Goal: Information Seeking & Learning: Learn about a topic

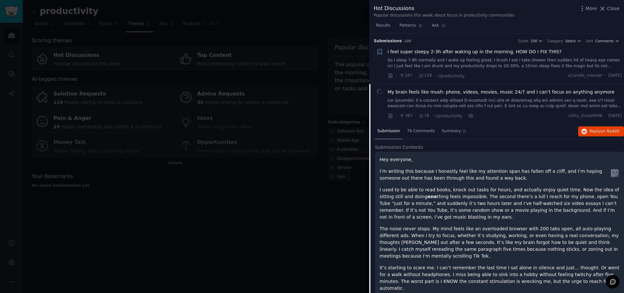
scroll to position [50, 0]
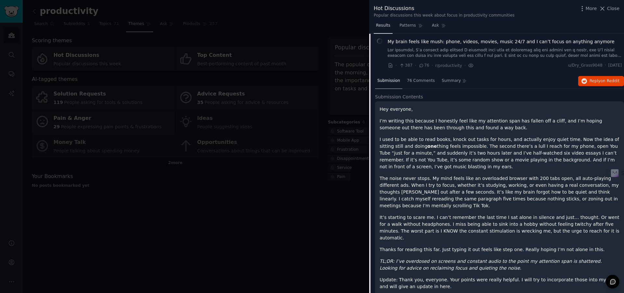
click at [377, 30] on link "Results" at bounding box center [382, 26] width 19 height 13
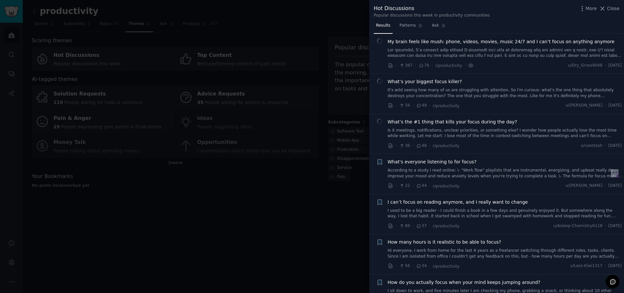
click at [357, 29] on div at bounding box center [312, 146] width 624 height 293
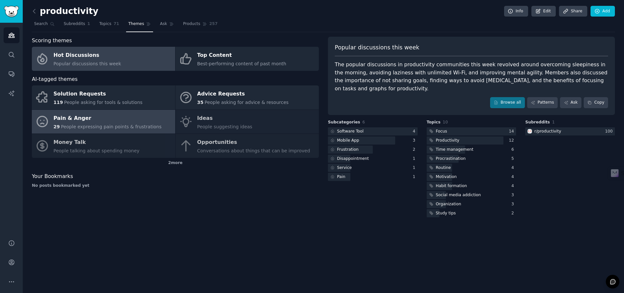
click at [101, 128] on span "People expressing pain points & frustrations" at bounding box center [111, 126] width 101 height 5
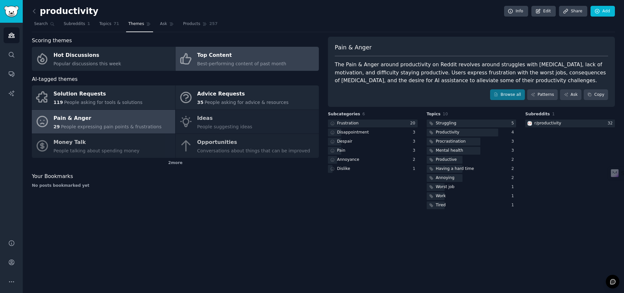
click at [283, 60] on link "Top Content Best-performing content of past month" at bounding box center [246, 59] width 143 height 24
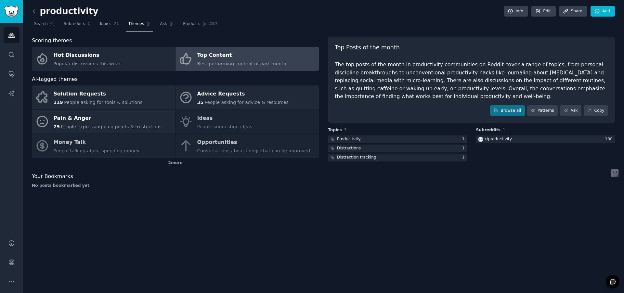
click at [440, 79] on div "The top posts of the month in productivity communities on Reddit cover a range …" at bounding box center [470, 81] width 273 height 40
drag, startPoint x: 382, startPoint y: 79, endPoint x: 438, endPoint y: 97, distance: 59.3
click at [439, 97] on div "The top posts of the month in productivity communities on Reddit cover a range …" at bounding box center [470, 81] width 273 height 40
copy div "There are also discussions on the impact of different routines, such as quittin…"
click at [420, 101] on div "Top Posts of the month The top posts of the month in productivity communities o…" at bounding box center [471, 80] width 287 height 86
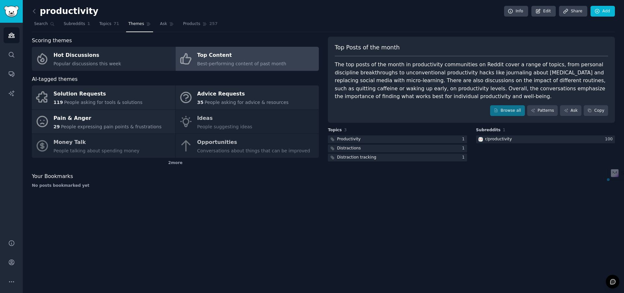
drag, startPoint x: 405, startPoint y: 86, endPoint x: 471, endPoint y: 96, distance: 66.3
click at [471, 96] on div "The top posts of the month in productivity communities on Reddit cover a range …" at bounding box center [470, 81] width 273 height 40
copy div ". Overall, the conversations emphasize the importance of finding what works bes…"
click at [417, 115] on div "Browse all Patterns Ask Copy" at bounding box center [470, 110] width 273 height 11
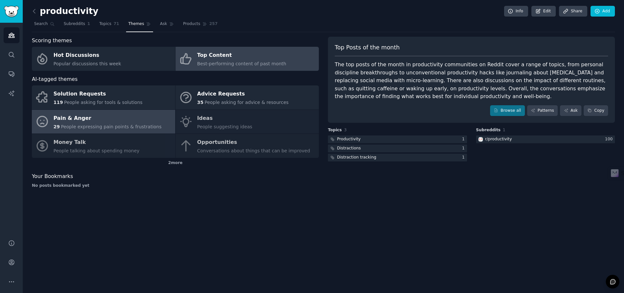
click at [94, 123] on div "29 People expressing pain points & frustrations" at bounding box center [108, 126] width 108 height 7
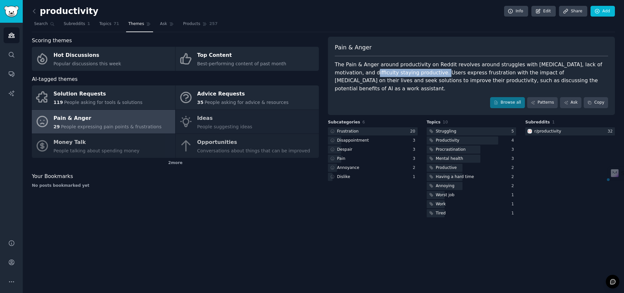
drag, startPoint x: 346, startPoint y: 72, endPoint x: 410, endPoint y: 69, distance: 65.0
click at [410, 69] on div "The Pain & Anger around productivity on Reddit revolves around struggles with […" at bounding box center [470, 77] width 273 height 32
copy div "difficulty staying productive."
click at [444, 86] on div "Pain & Anger The Pain & Anger around productivity on Reddit revolves around str…" at bounding box center [471, 76] width 287 height 78
drag, startPoint x: 433, startPoint y: 72, endPoint x: 466, endPoint y: 73, distance: 32.8
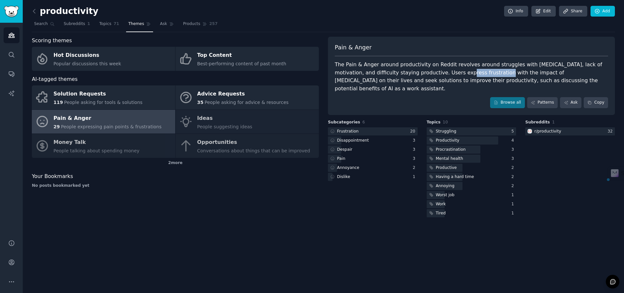
click at [466, 73] on div "The Pain & Anger around productivity on Reddit revolves around struggles with […" at bounding box center [470, 77] width 273 height 32
copy div "press frustratio"
click at [455, 87] on div "Pain & Anger The Pain & Anger around productivity on Reddit revolves around str…" at bounding box center [471, 76] width 287 height 78
click at [378, 127] on div at bounding box center [373, 131] width 90 height 8
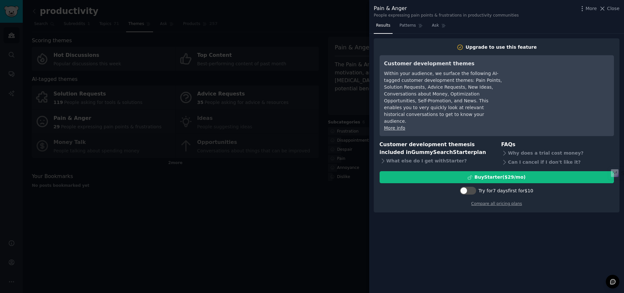
click at [352, 132] on div at bounding box center [312, 146] width 624 height 293
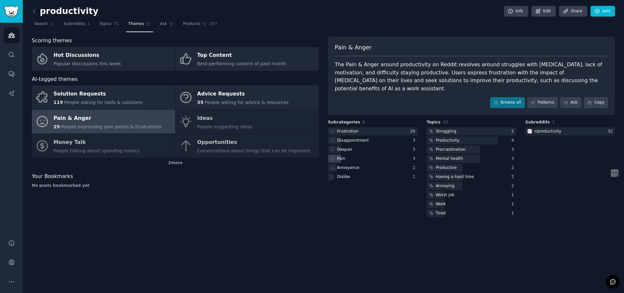
click at [365, 155] on div "Pain" at bounding box center [373, 159] width 90 height 8
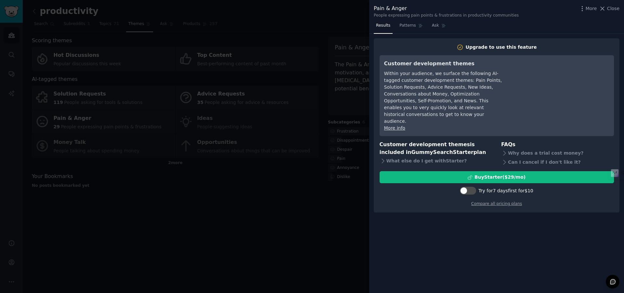
click at [362, 148] on div at bounding box center [312, 146] width 624 height 293
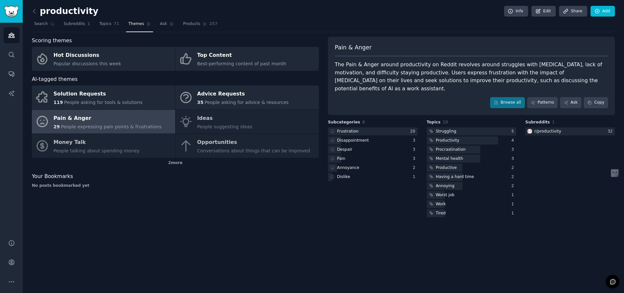
click at [364, 192] on div "Subcategories 6 Frustration 20 Disappointment 3 Despair 3 Pain 3 Annoyance 2 Di…" at bounding box center [373, 169] width 90 height 99
click at [361, 155] on div "Pain" at bounding box center [373, 159] width 90 height 8
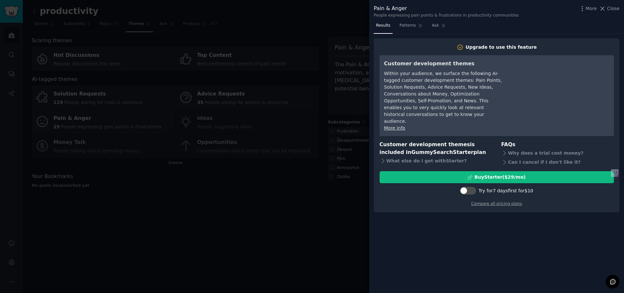
click at [342, 54] on div at bounding box center [312, 146] width 624 height 293
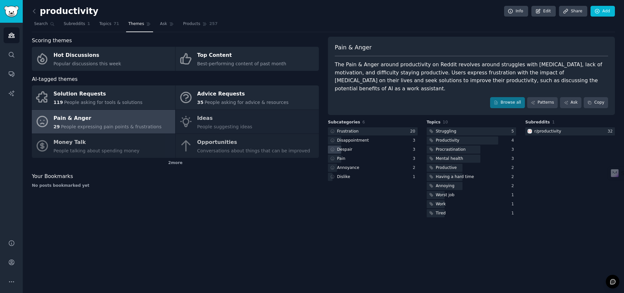
click at [350, 147] on div "Despair" at bounding box center [344, 150] width 15 height 6
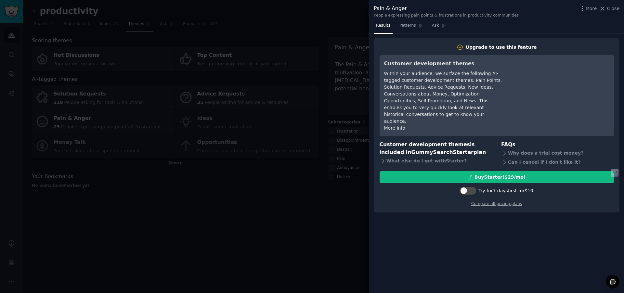
click at [315, 96] on div at bounding box center [312, 146] width 624 height 293
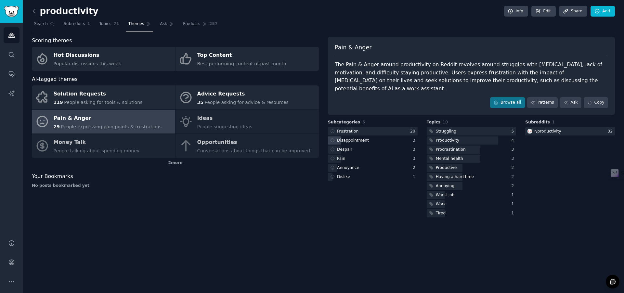
click at [347, 138] on div "Disappointment" at bounding box center [353, 141] width 32 height 6
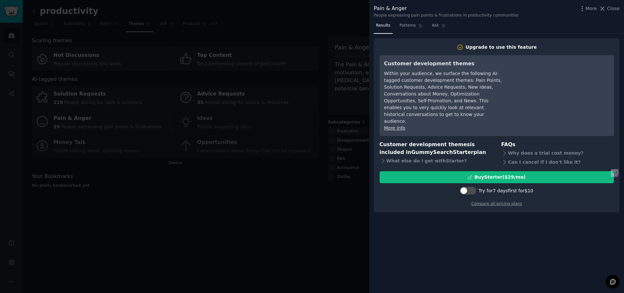
click at [334, 123] on div at bounding box center [312, 146] width 624 height 293
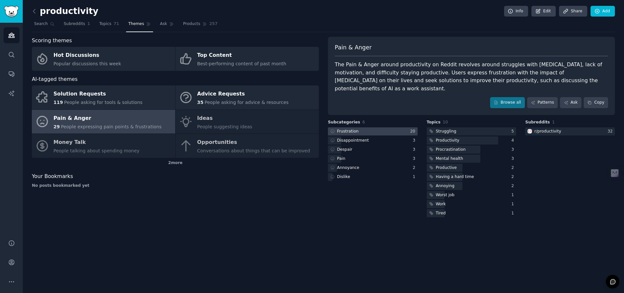
click at [359, 127] on div at bounding box center [373, 131] width 90 height 8
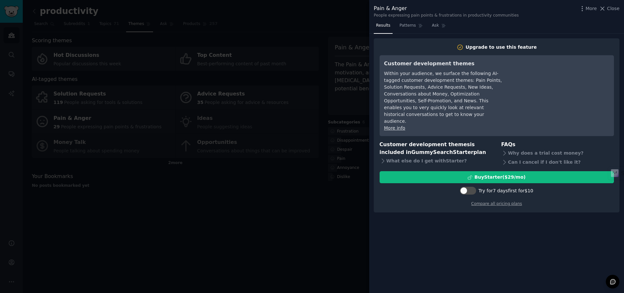
click at [348, 166] on div at bounding box center [312, 146] width 624 height 293
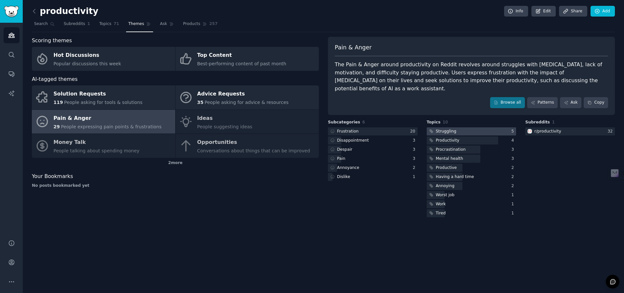
click at [450, 129] on div "Struggling" at bounding box center [445, 132] width 20 height 6
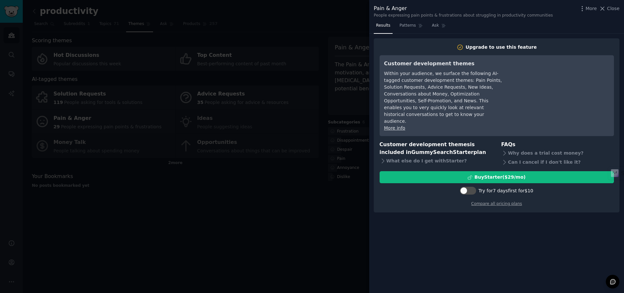
click at [359, 162] on div at bounding box center [312, 146] width 624 height 293
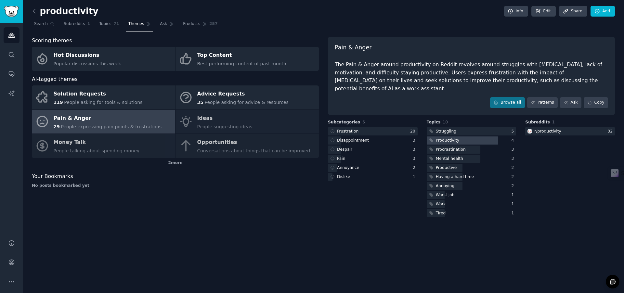
click at [490, 136] on div at bounding box center [462, 140] width 72 height 8
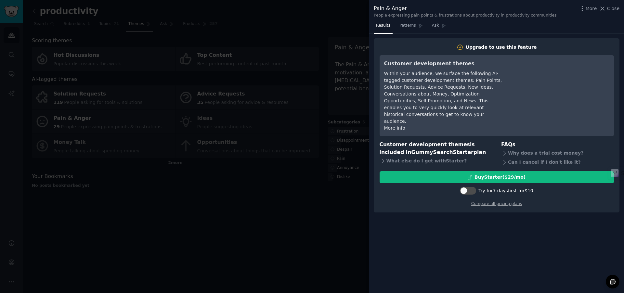
click at [344, 194] on div at bounding box center [312, 146] width 624 height 293
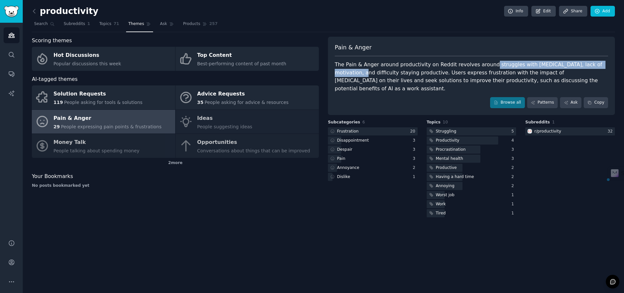
drag, startPoint x: 483, startPoint y: 63, endPoint x: 610, endPoint y: 64, distance: 127.0
click at [610, 64] on div "Pain & Anger The Pain & Anger around productivity on Reddit revolves around str…" at bounding box center [471, 76] width 287 height 78
copy div "struggles with [MEDICAL_DATA], lack of motivation,"
click at [371, 127] on div at bounding box center [373, 131] width 90 height 8
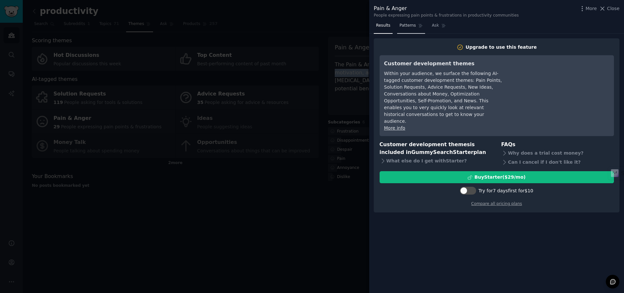
click at [410, 26] on span "Patterns" at bounding box center [407, 26] width 16 height 6
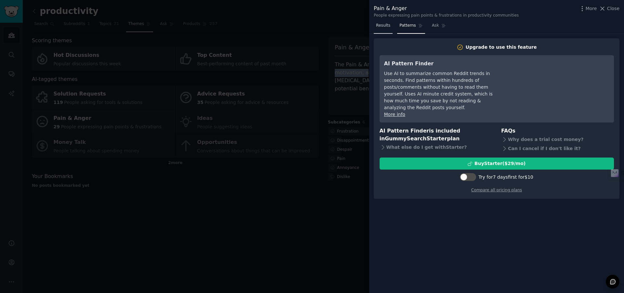
click at [392, 29] on link "Results" at bounding box center [382, 26] width 19 height 13
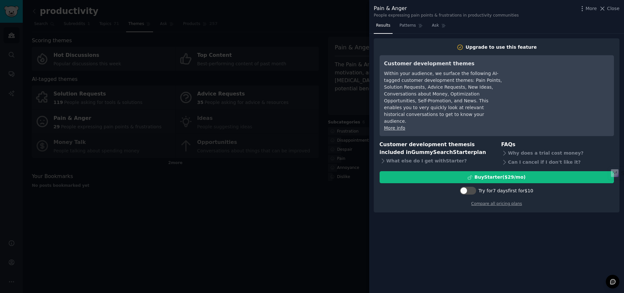
click at [348, 30] on div at bounding box center [312, 146] width 624 height 293
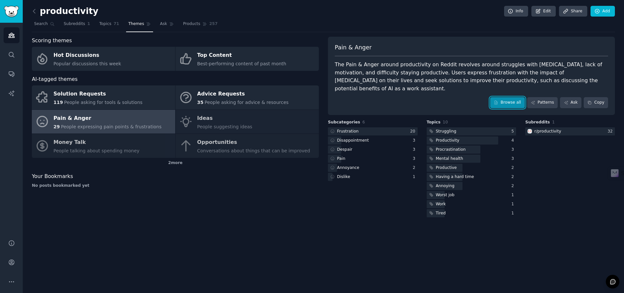
click at [517, 97] on link "Browse all" at bounding box center [507, 102] width 35 height 11
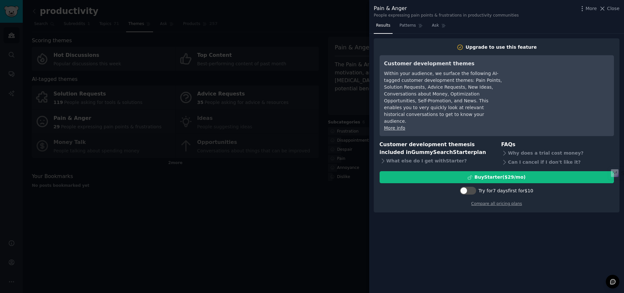
click at [349, 45] on div at bounding box center [312, 146] width 624 height 293
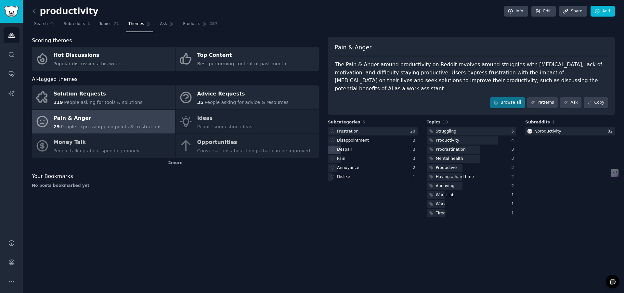
click at [384, 145] on div "Despair" at bounding box center [373, 149] width 90 height 8
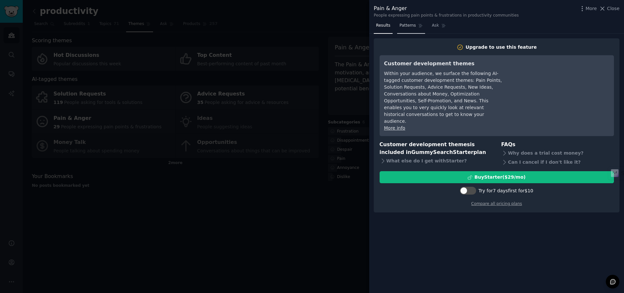
click at [403, 31] on link "Patterns" at bounding box center [411, 26] width 28 height 13
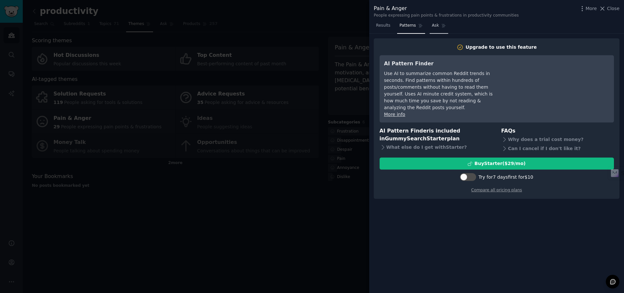
click at [430, 25] on link "Ask" at bounding box center [438, 26] width 19 height 13
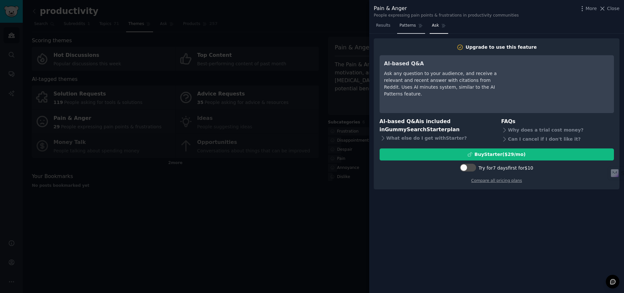
click at [411, 27] on span "Patterns" at bounding box center [407, 26] width 16 height 6
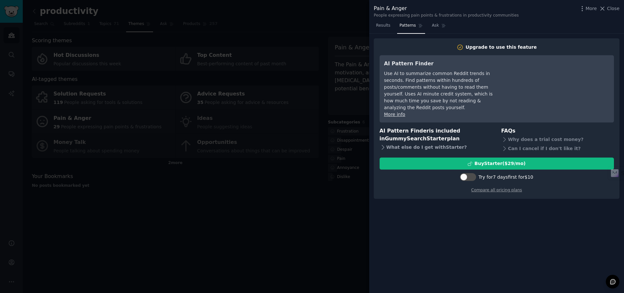
click at [383, 144] on icon at bounding box center [382, 147] width 7 height 7
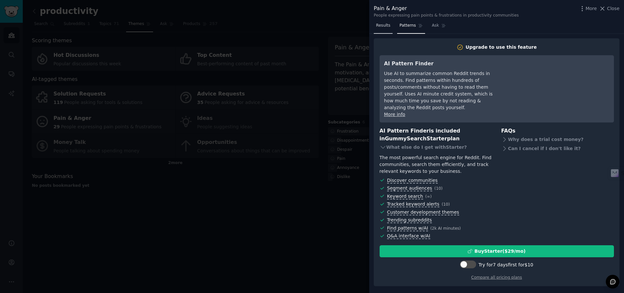
click at [381, 25] on span "Results" at bounding box center [383, 26] width 14 height 6
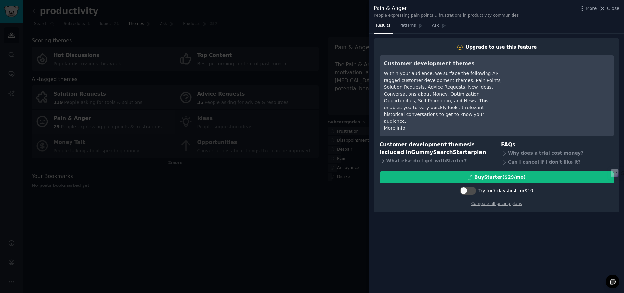
click at [332, 87] on div at bounding box center [312, 146] width 624 height 293
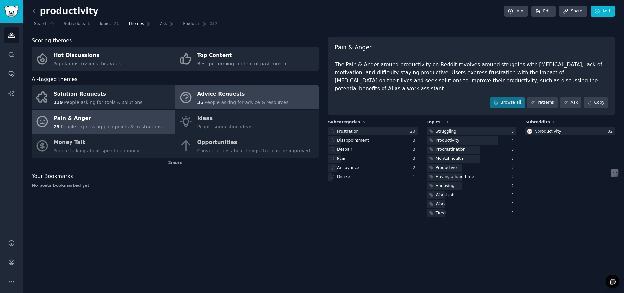
click at [292, 99] on link "Advice Requests 35 People asking for advice & resources" at bounding box center [246, 97] width 143 height 24
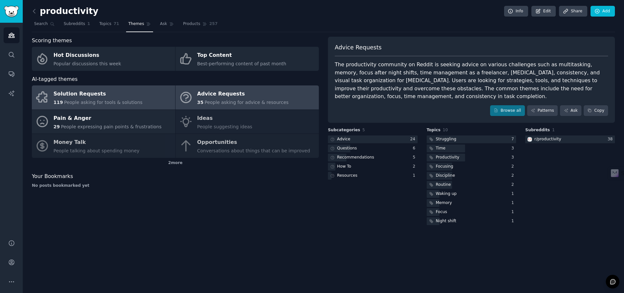
click at [129, 102] on span "People asking for tools & solutions" at bounding box center [103, 102] width 78 height 5
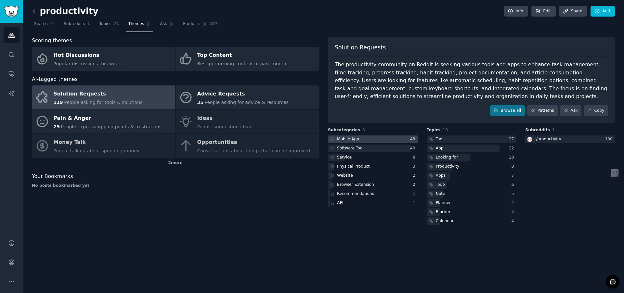
click at [387, 142] on div at bounding box center [373, 139] width 90 height 8
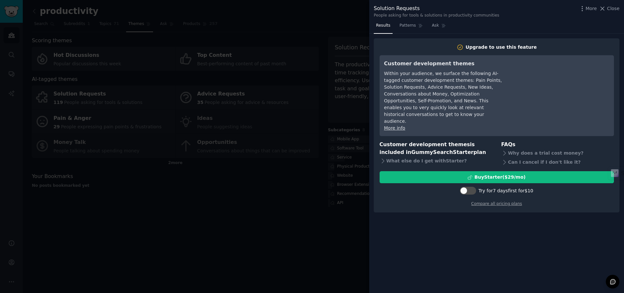
click at [347, 158] on div at bounding box center [312, 146] width 624 height 293
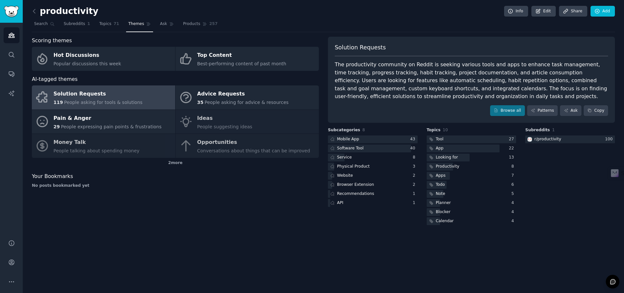
click at [387, 133] on div "Subcategories 8 Mobile App 43 Software Tool 40 Service 8 Physical Product 3 Web…" at bounding box center [373, 176] width 90 height 99
click at [387, 140] on div at bounding box center [373, 139] width 90 height 8
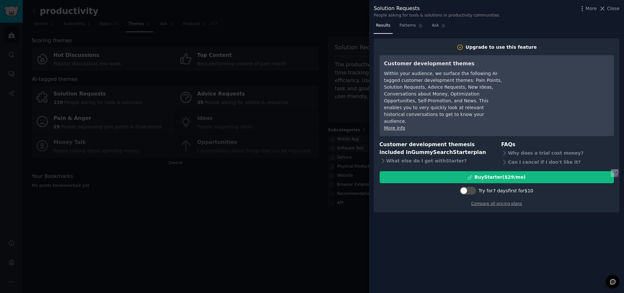
click at [341, 240] on div at bounding box center [312, 146] width 624 height 293
